Goal: Task Accomplishment & Management: Manage account settings

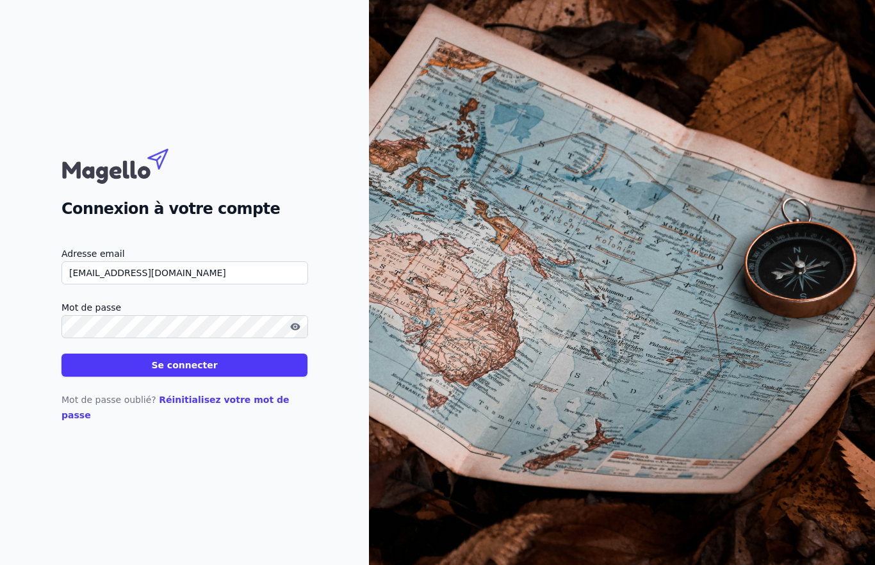
scroll to position [22, 0]
type input "[EMAIL_ADDRESS][DOMAIN_NAME]"
click at [67, 315] on label "Mot de passe" at bounding box center [185, 307] width 246 height 15
click at [296, 332] on icon "button" at bounding box center [295, 327] width 10 height 10
click at [101, 377] on button "Se connecter" at bounding box center [185, 365] width 246 height 23
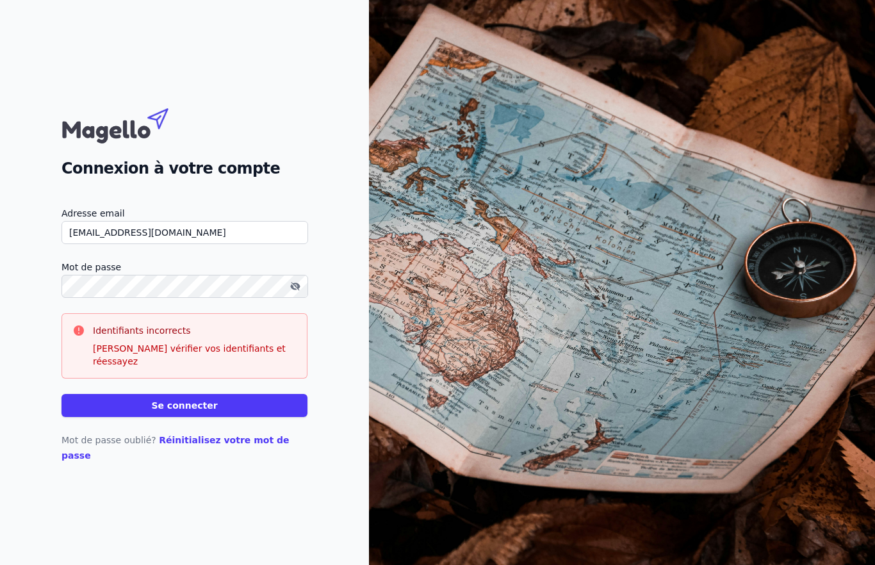
click at [110, 403] on button "Se connecter" at bounding box center [185, 405] width 246 height 23
click at [145, 409] on button "Se connecter" at bounding box center [185, 405] width 246 height 23
click at [203, 444] on link "Réinitialisez votre mot de passe" at bounding box center [176, 448] width 228 height 26
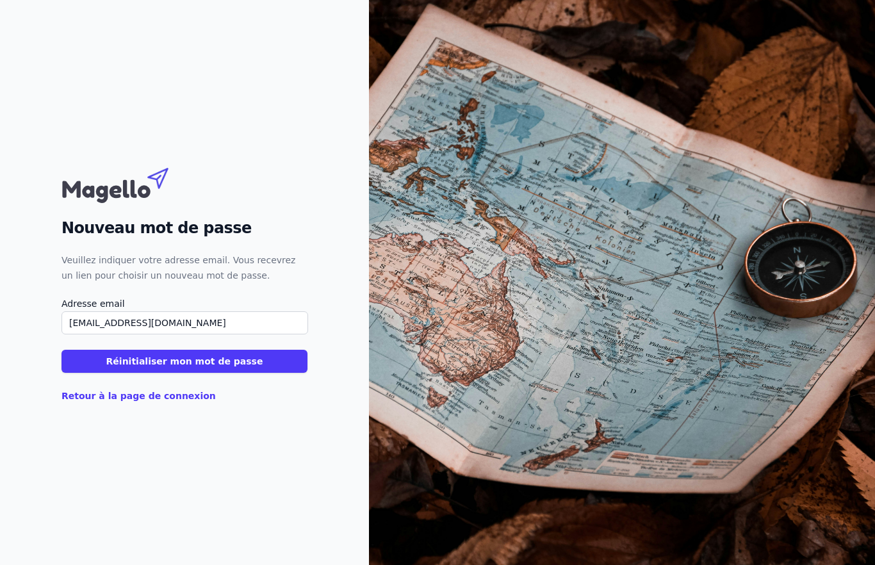
type input "[EMAIL_ADDRESS][DOMAIN_NAME]"
click at [93, 367] on button "Réinitialiser mon mot de passe" at bounding box center [185, 361] width 246 height 23
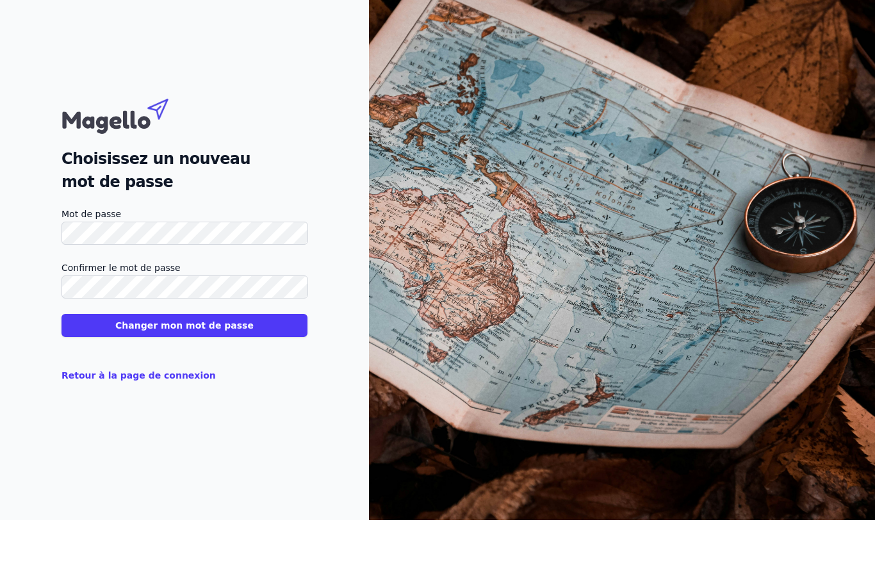
scroll to position [52, 0]
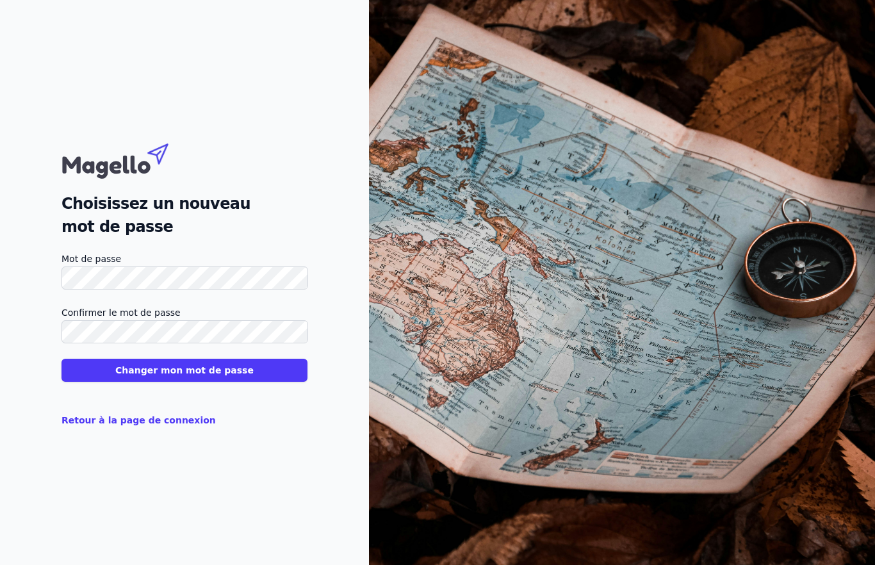
click at [86, 359] on button "Changer mon mot de passe" at bounding box center [185, 370] width 246 height 23
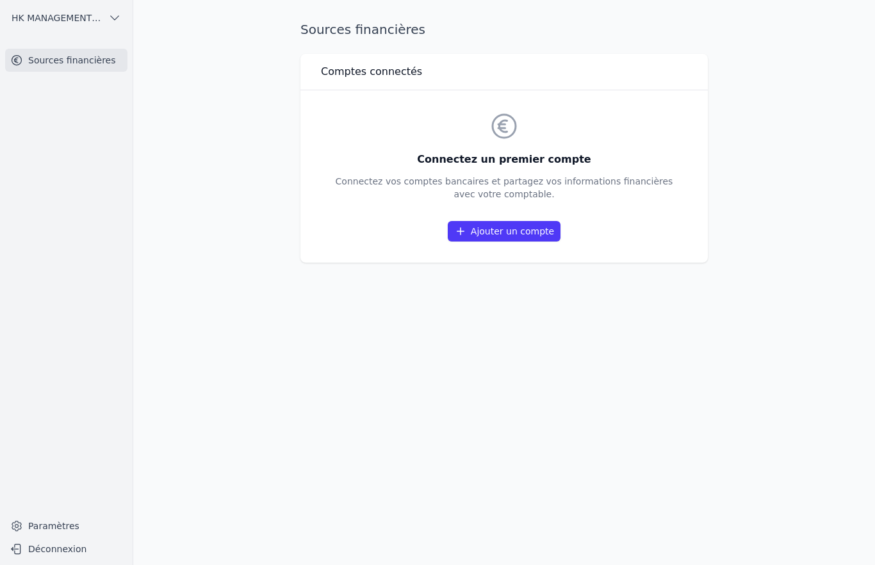
click at [552, 221] on link "Ajouter un compte" at bounding box center [504, 231] width 113 height 21
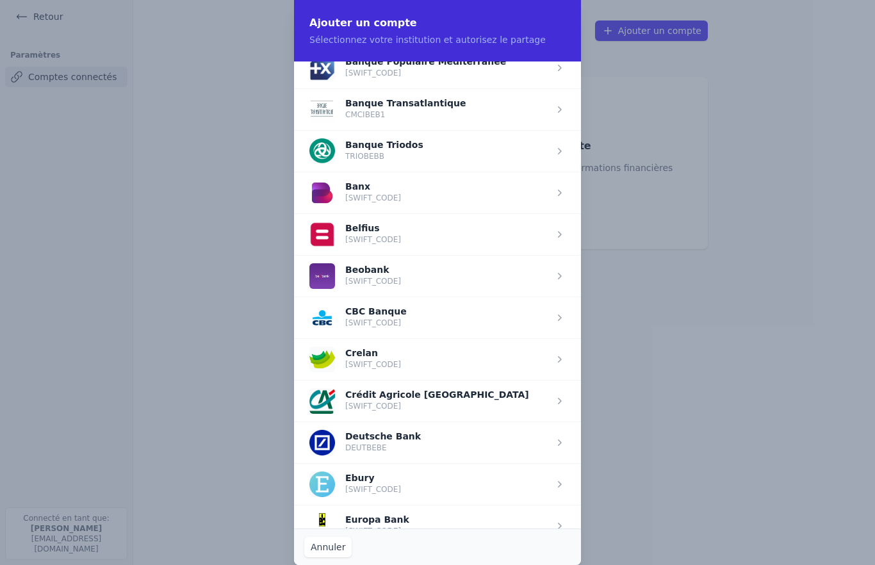
scroll to position [399, 0]
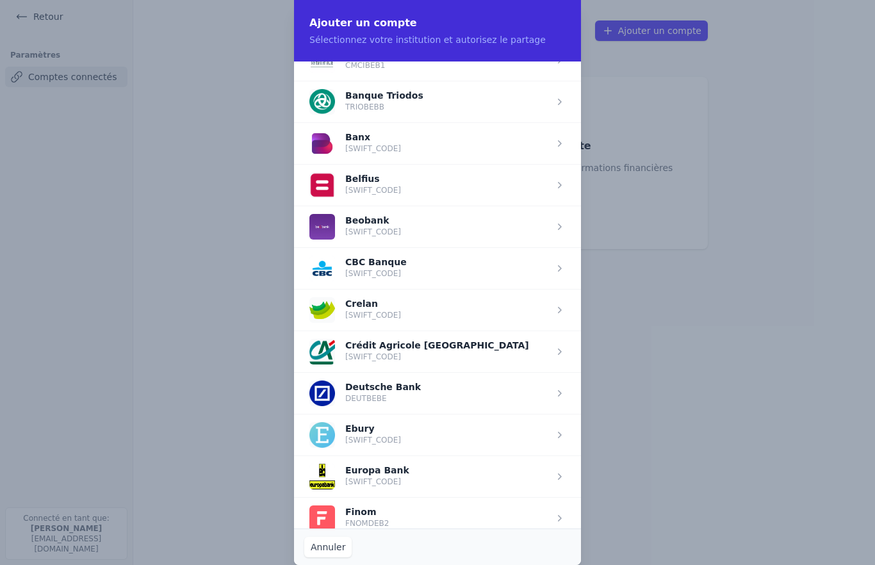
click at [377, 187] on span "button" at bounding box center [437, 185] width 287 height 42
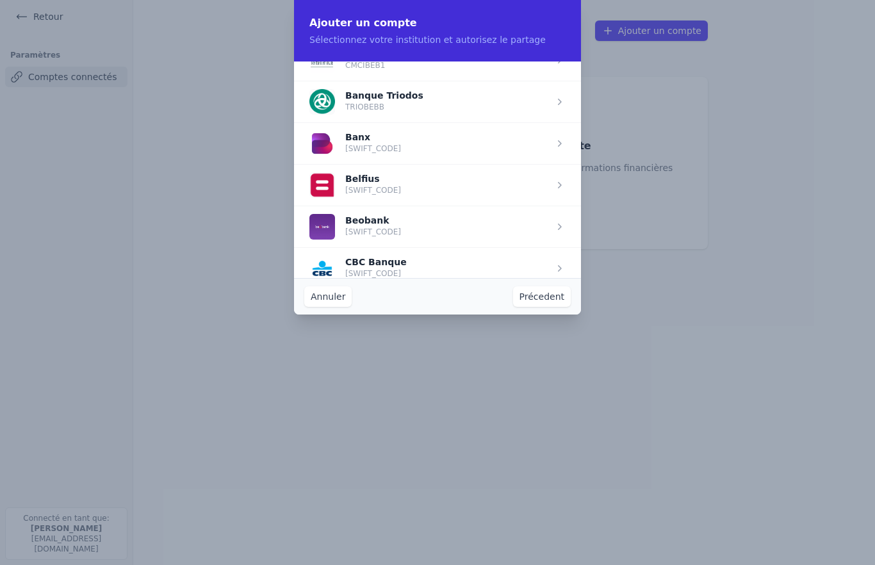
scroll to position [0, 0]
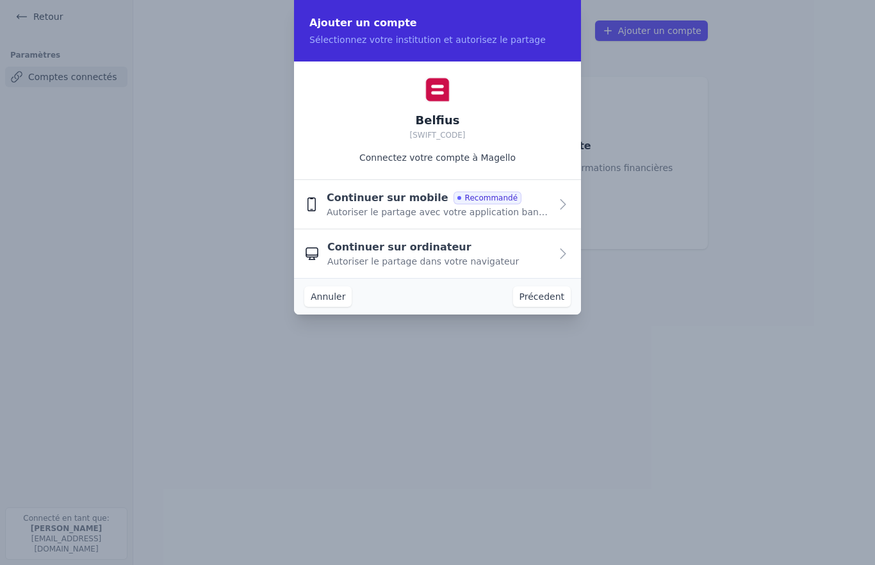
click at [331, 210] on span "Autoriser le partage avec votre application bancaire" at bounding box center [439, 212] width 224 height 13
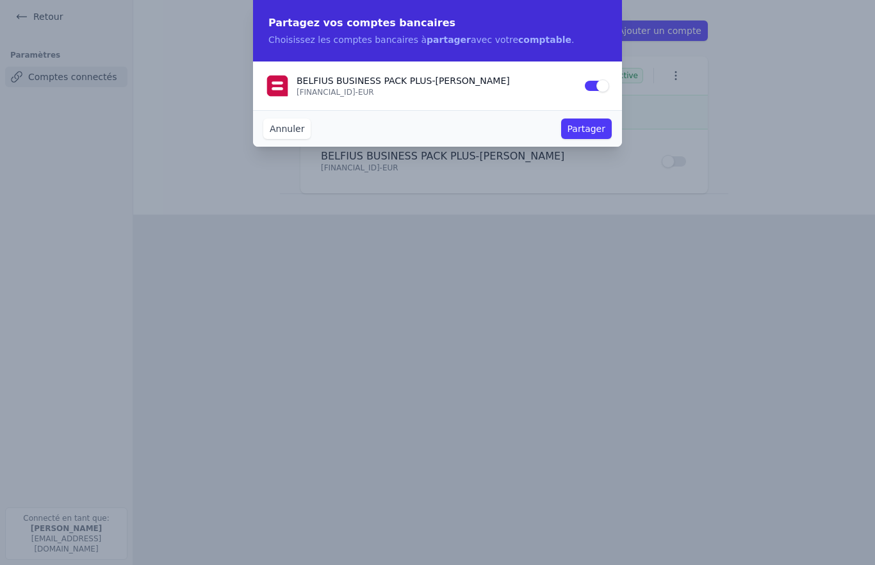
click at [589, 119] on button "Partager" at bounding box center [586, 129] width 51 height 21
